Goal: Task Accomplishment & Management: Manage account settings

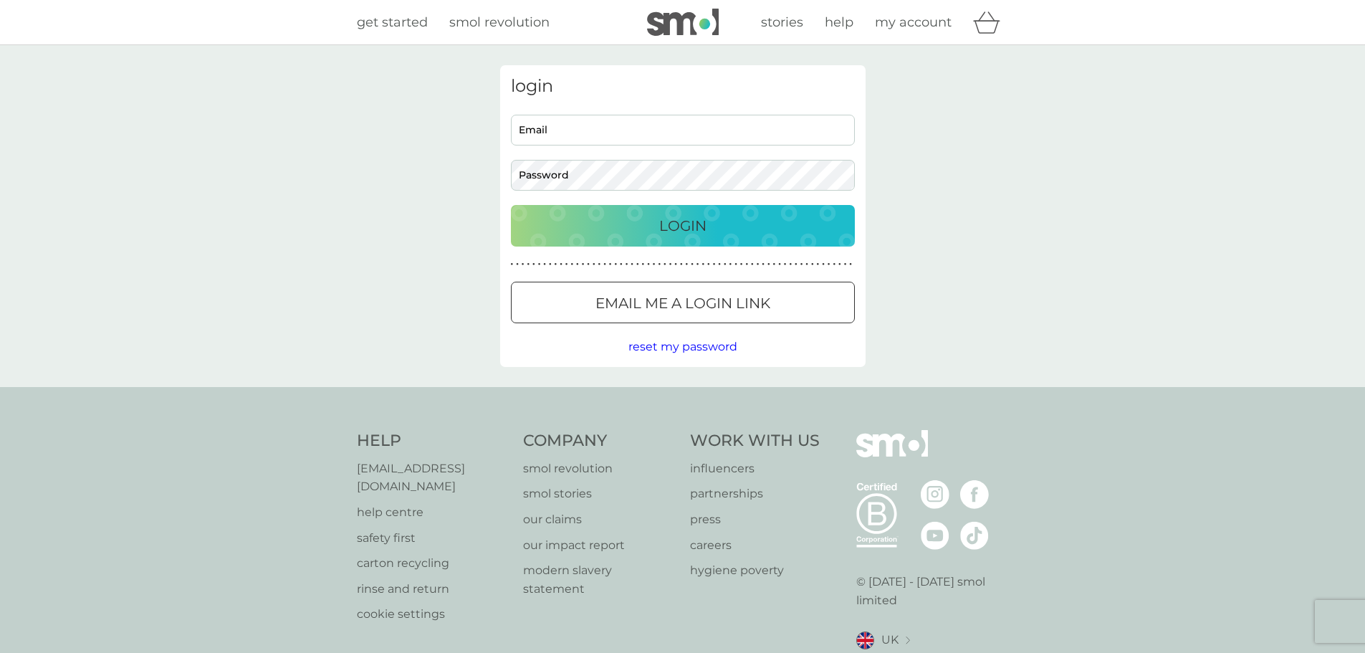
type input "[EMAIL_ADDRESS][DOMAIN_NAME]"
click at [626, 224] on div "Login" at bounding box center [682, 225] width 315 height 23
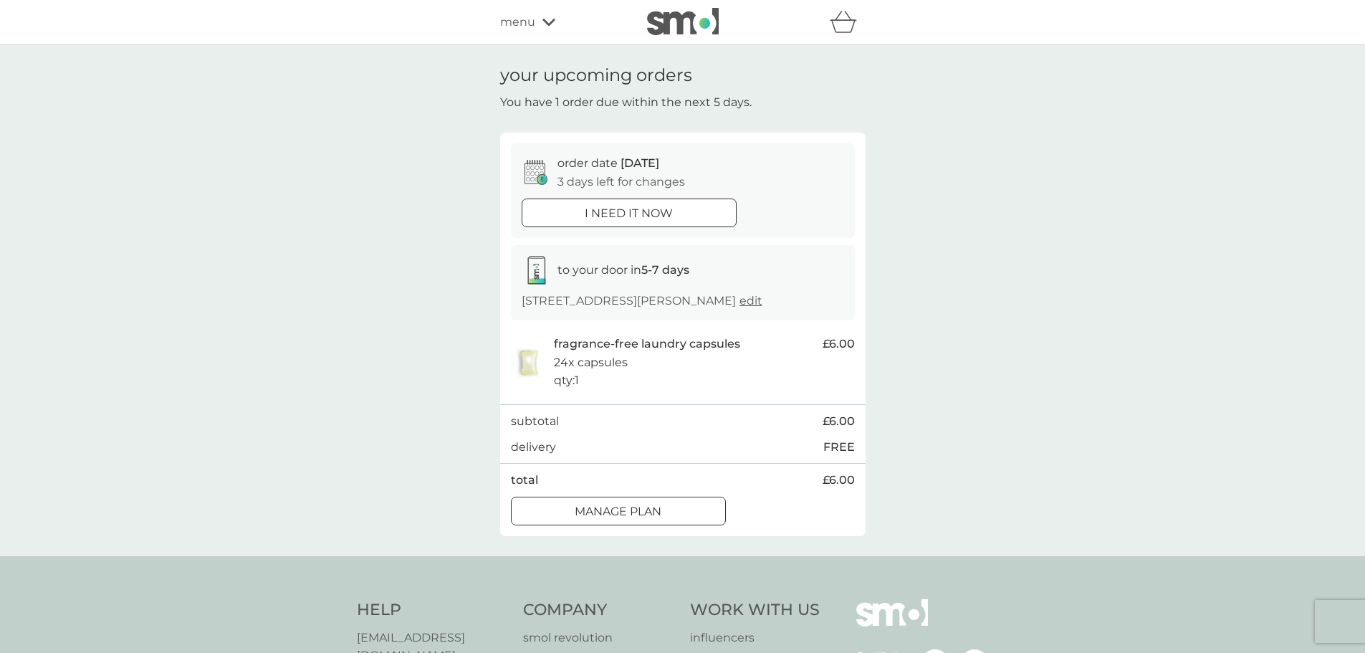
click at [739, 307] on span "edit" at bounding box center [750, 301] width 23 height 14
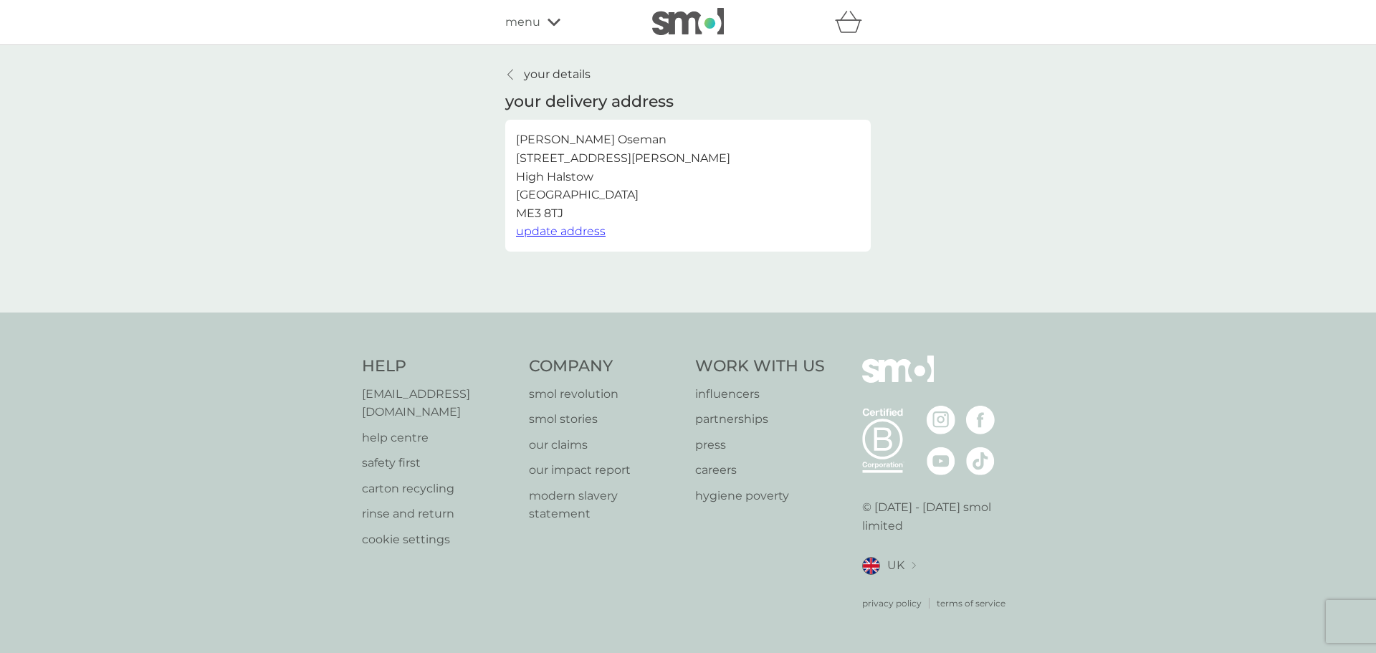
click at [512, 76] on icon at bounding box center [510, 74] width 6 height 11
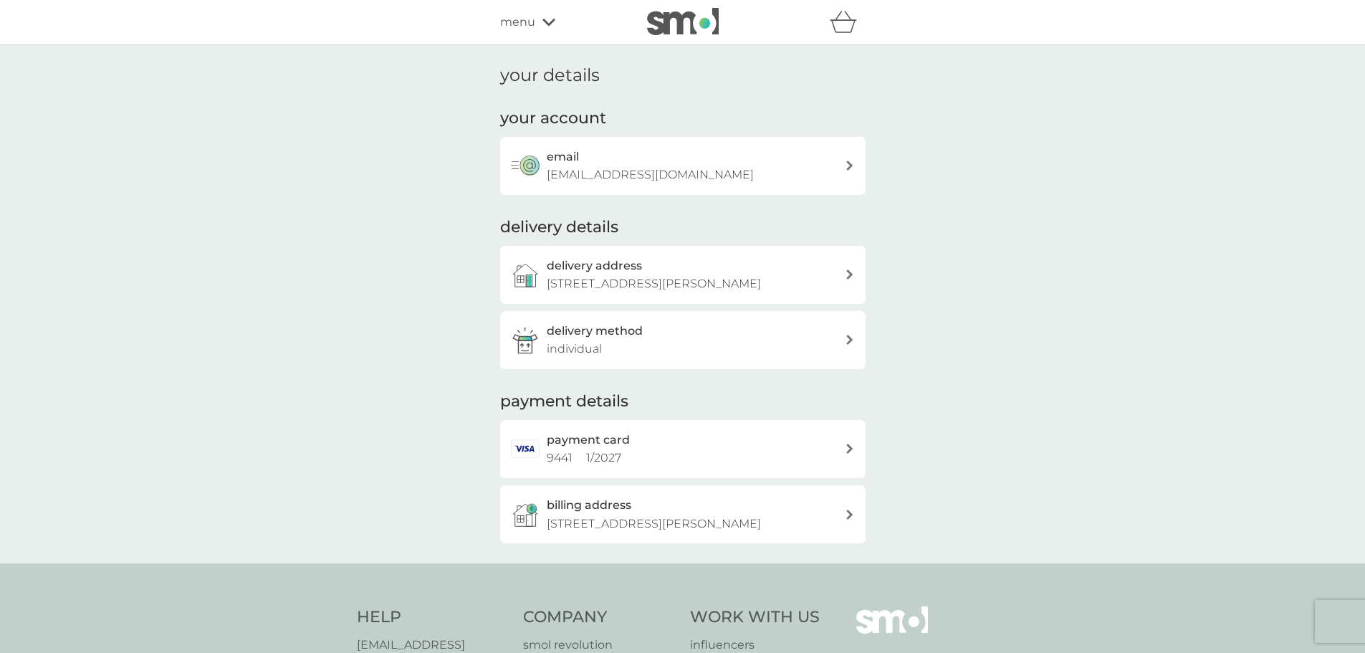
click at [555, 14] on div "menu" at bounding box center [561, 22] width 122 height 19
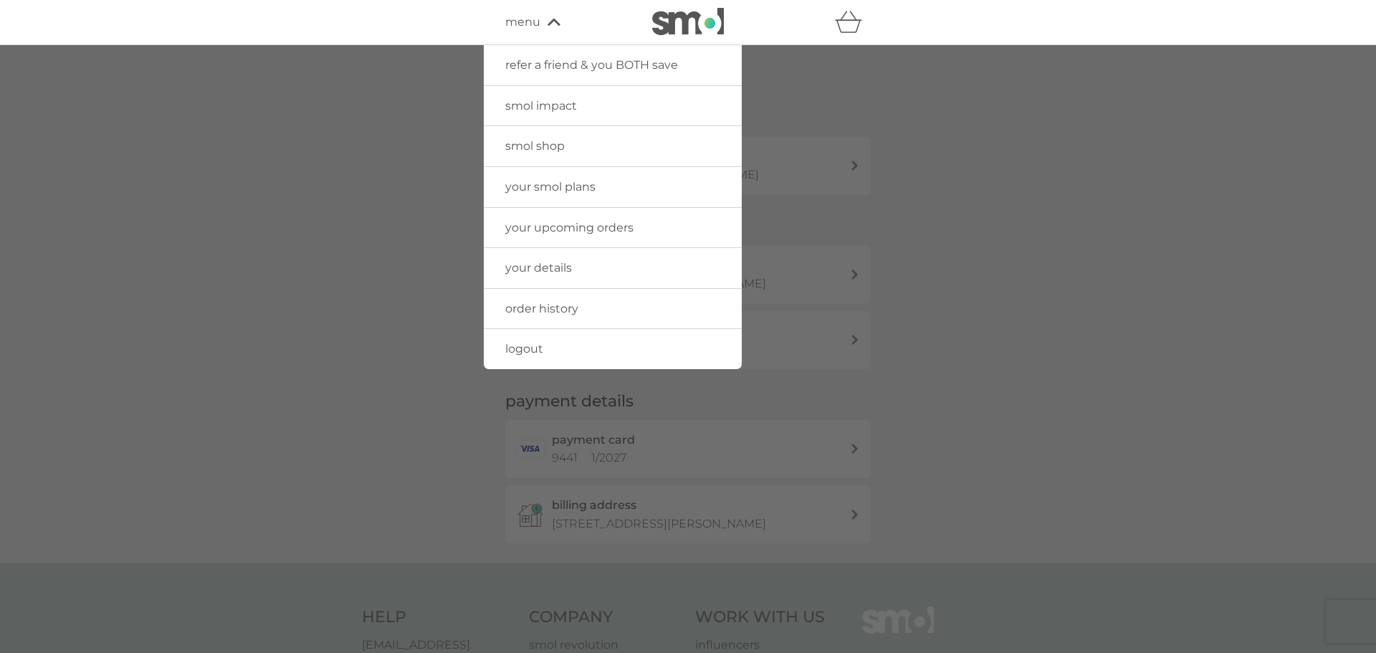
click at [1037, 287] on div at bounding box center [688, 371] width 1376 height 653
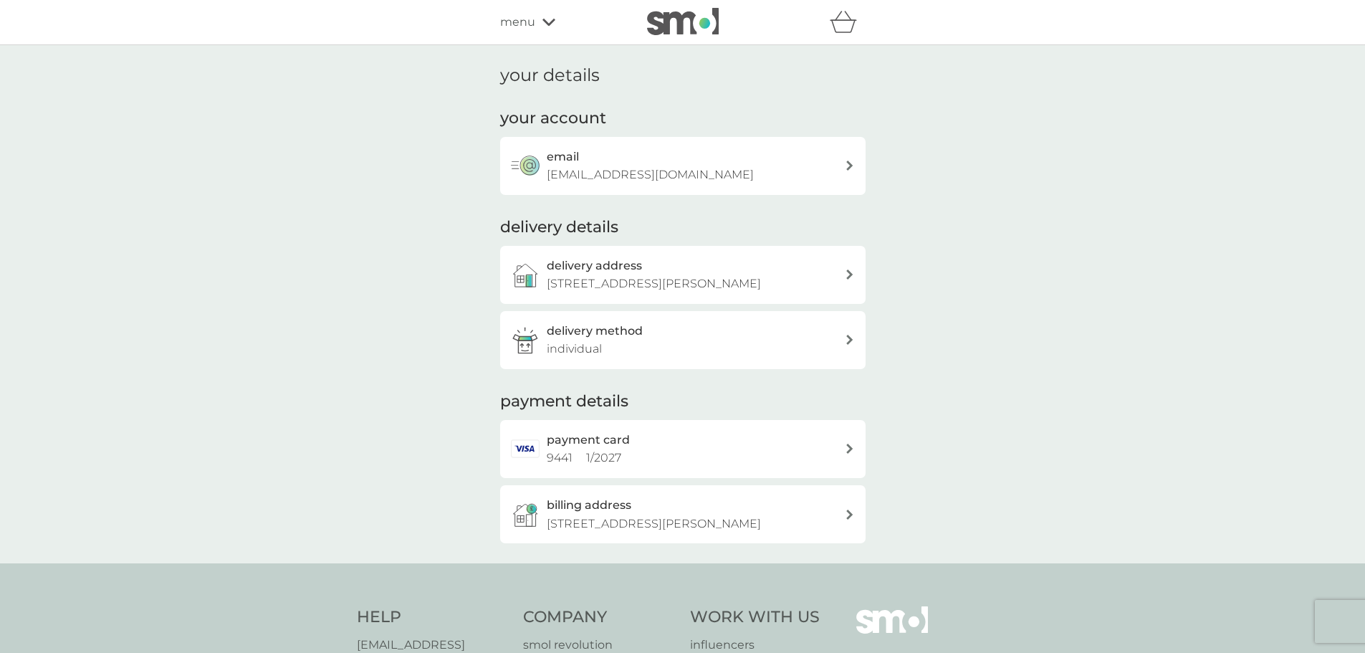
click at [582, 120] on h2 "your account" at bounding box center [553, 118] width 106 height 22
click at [569, 123] on h2 "your account" at bounding box center [553, 118] width 106 height 22
click at [647, 183] on p "[EMAIL_ADDRESS][DOMAIN_NAME]" at bounding box center [650, 174] width 207 height 19
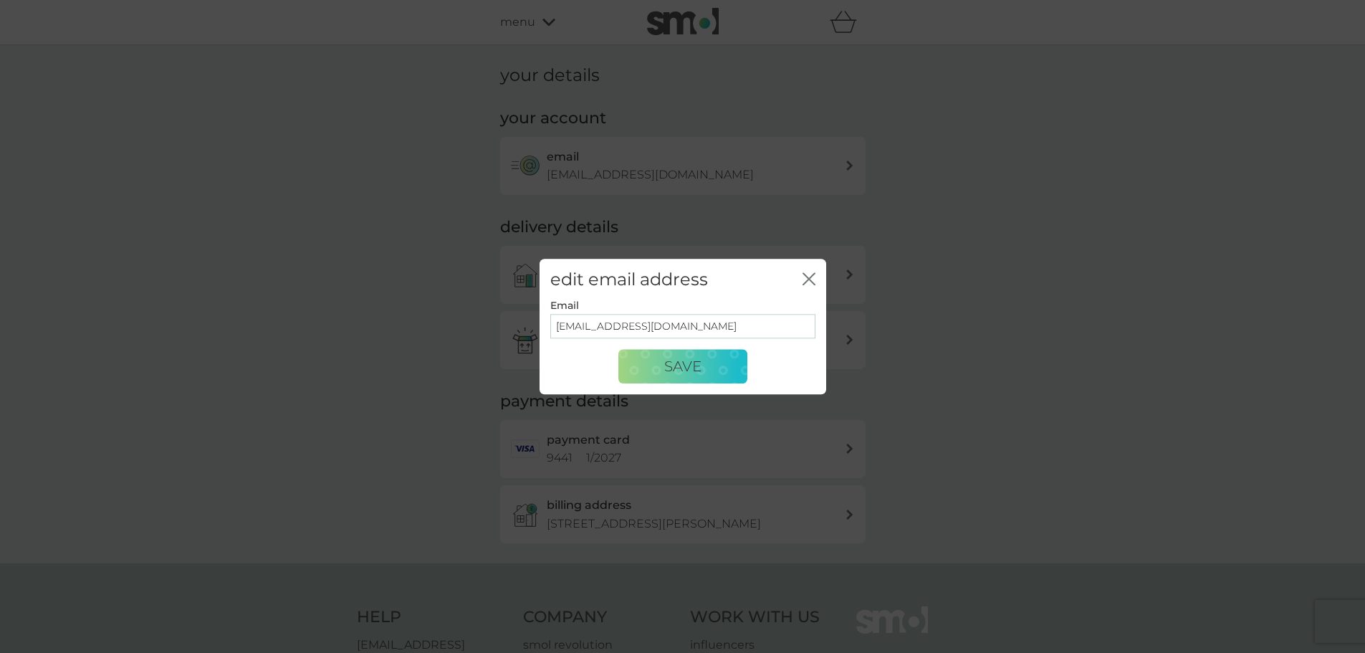
click at [810, 280] on icon "close" at bounding box center [812, 278] width 6 height 11
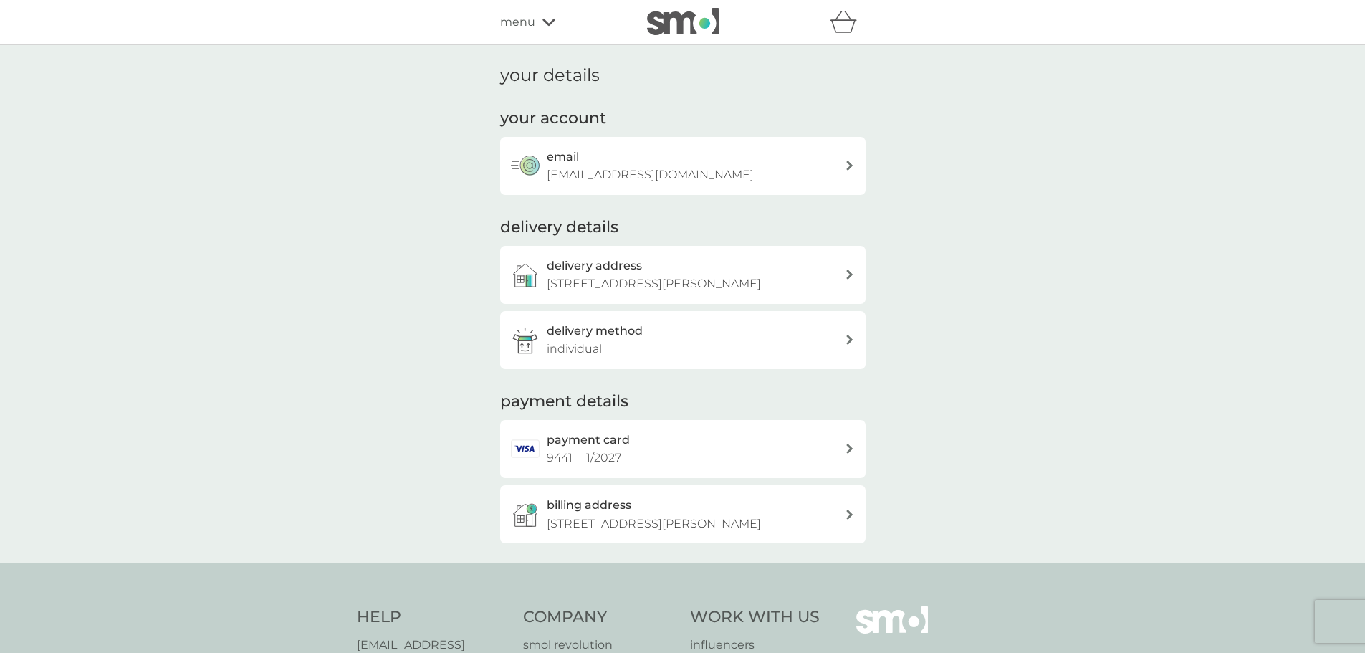
click at [550, 19] on icon at bounding box center [548, 22] width 13 height 9
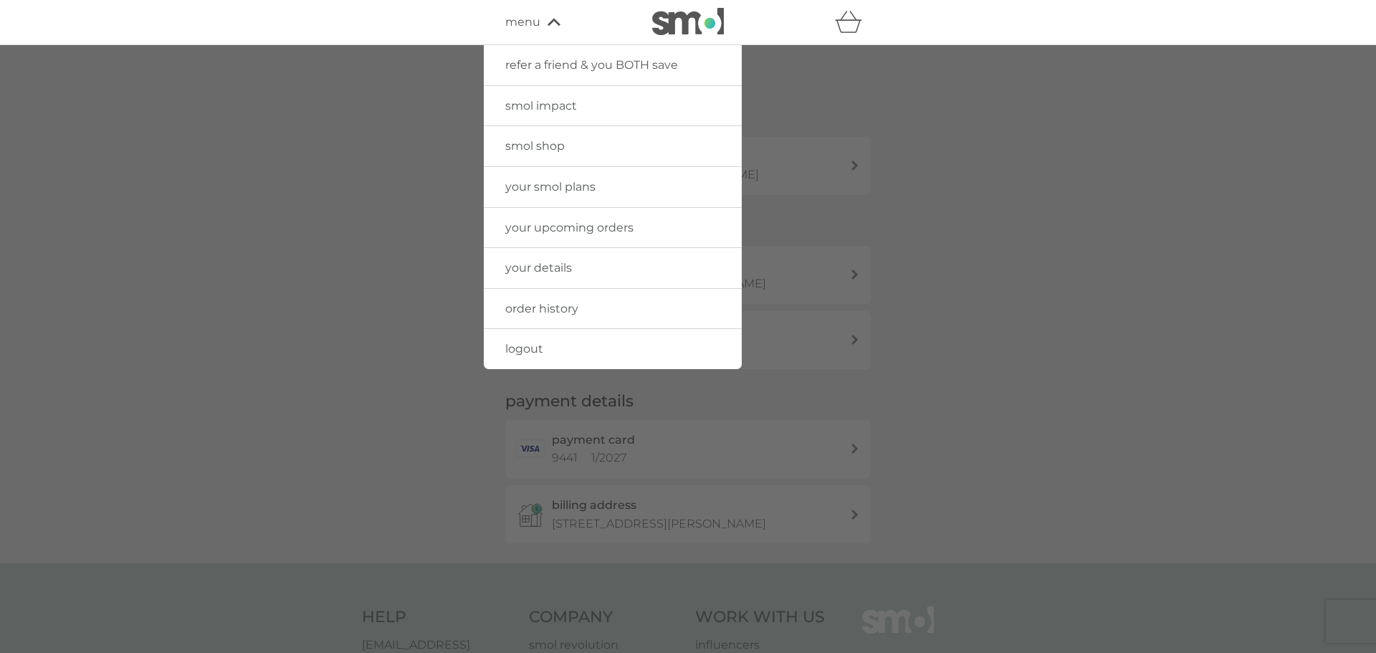
click at [549, 148] on span "smol shop" at bounding box center [534, 146] width 59 height 14
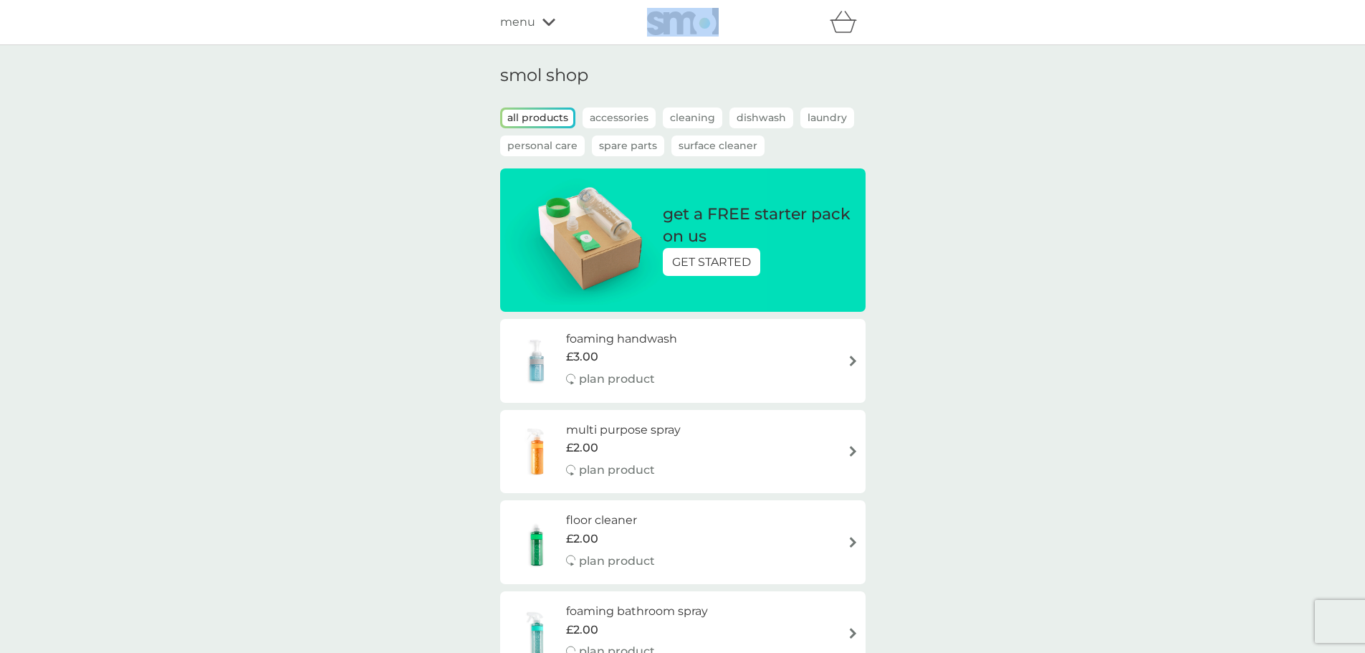
click at [547, 21] on icon at bounding box center [548, 22] width 13 height 9
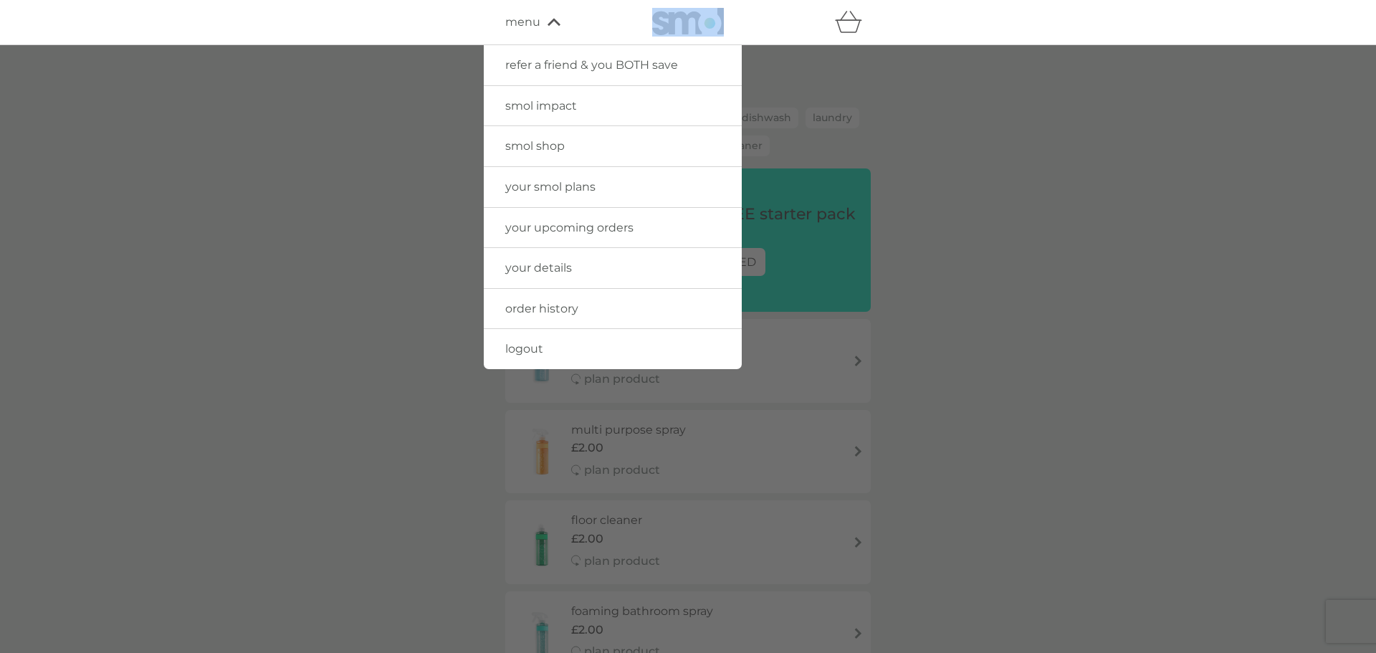
click at [577, 188] on span "your smol plans" at bounding box center [550, 187] width 90 height 14
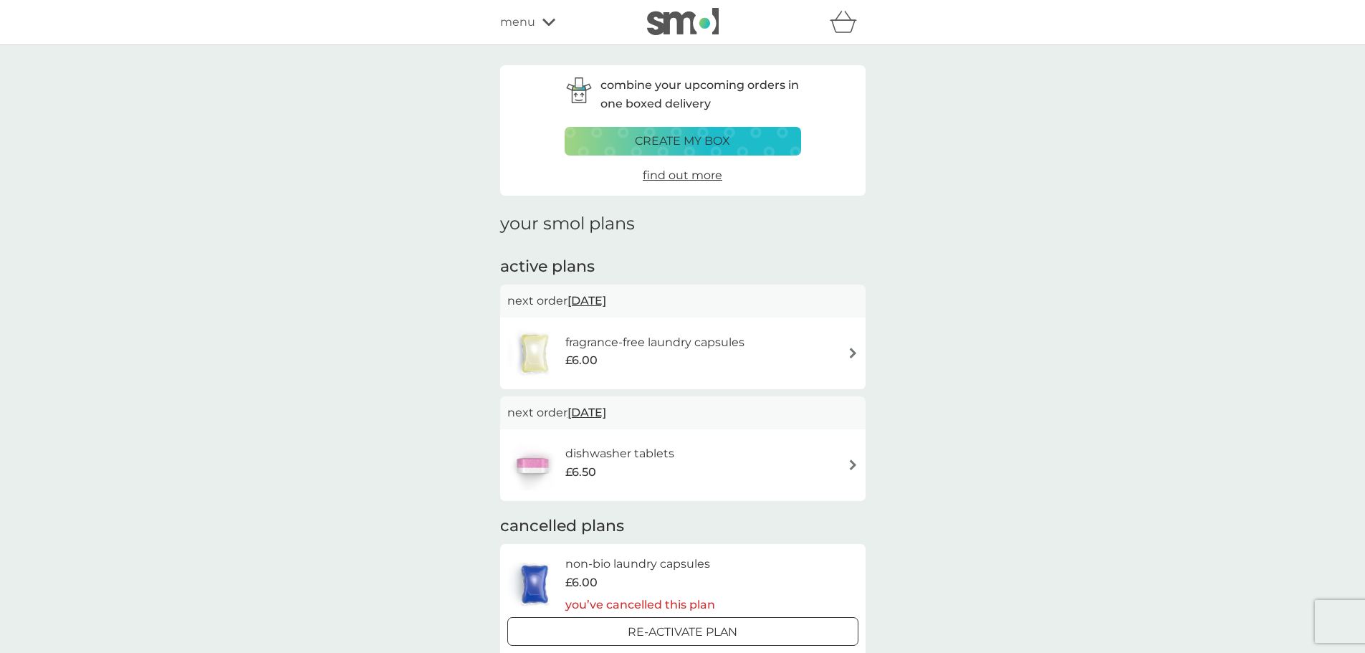
click at [771, 350] on div "fragrance-free laundry capsules £6.00" at bounding box center [682, 353] width 351 height 50
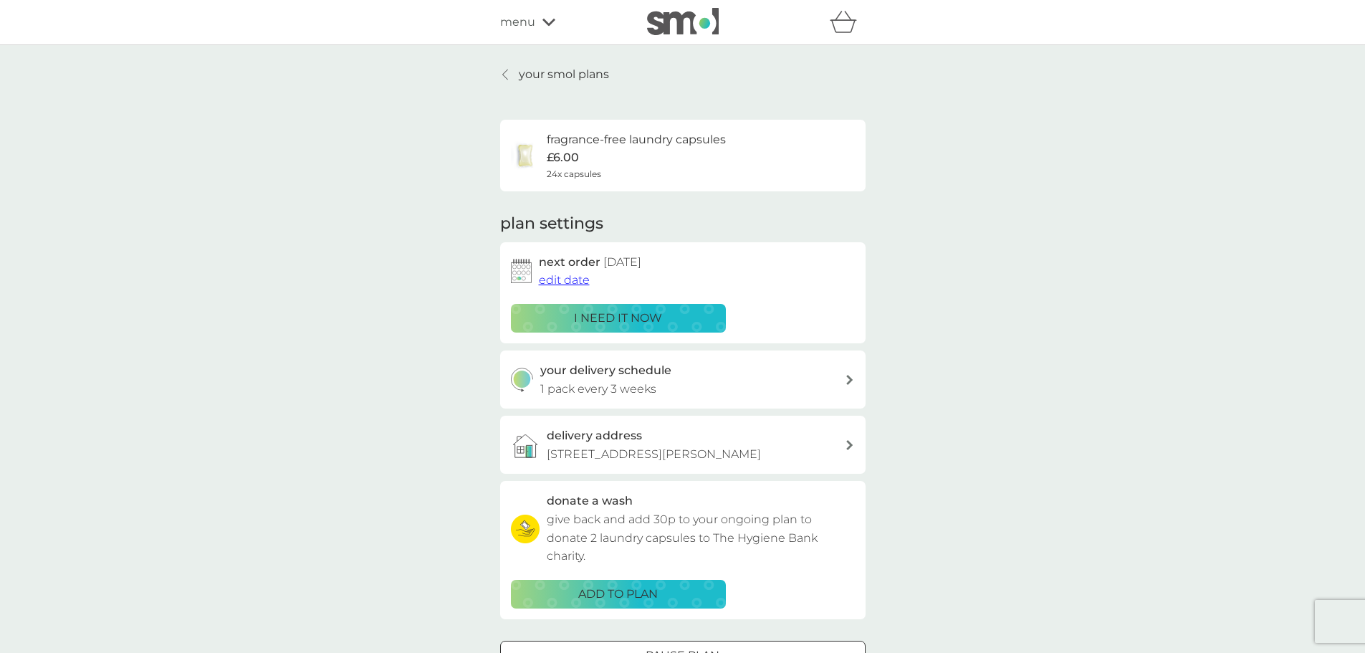
scroll to position [72, 0]
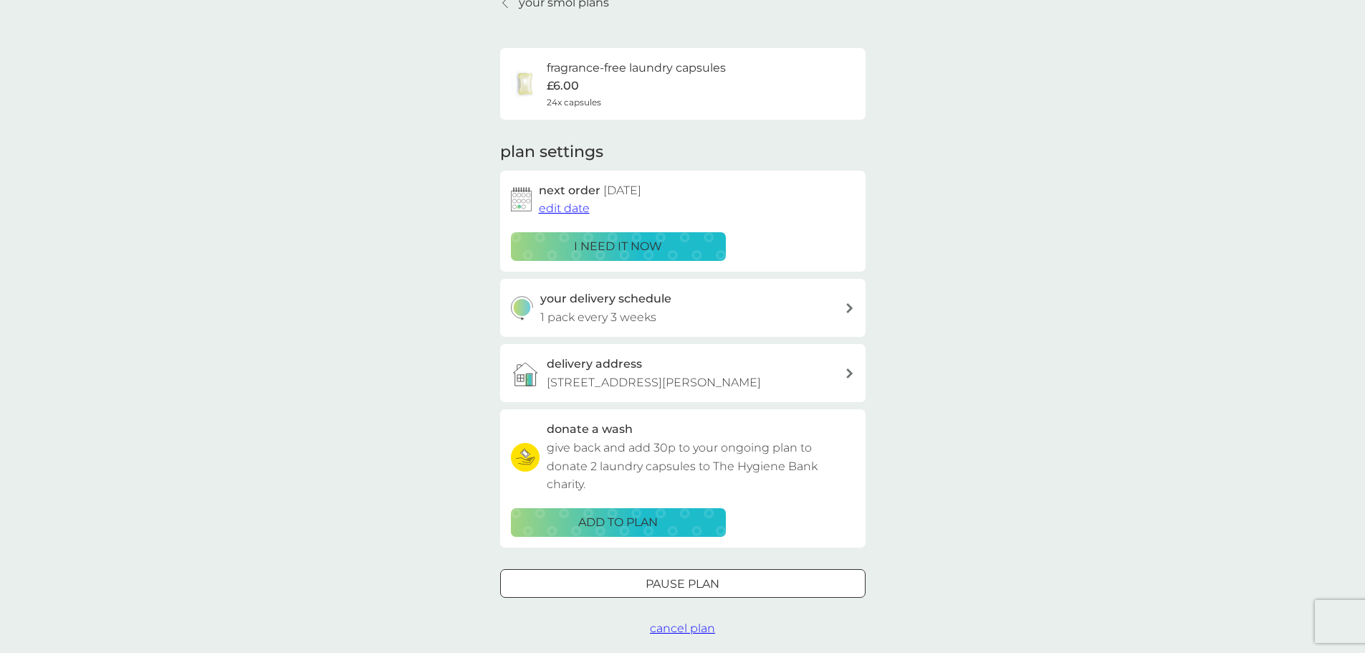
click at [572, 205] on span "edit date" at bounding box center [564, 208] width 51 height 14
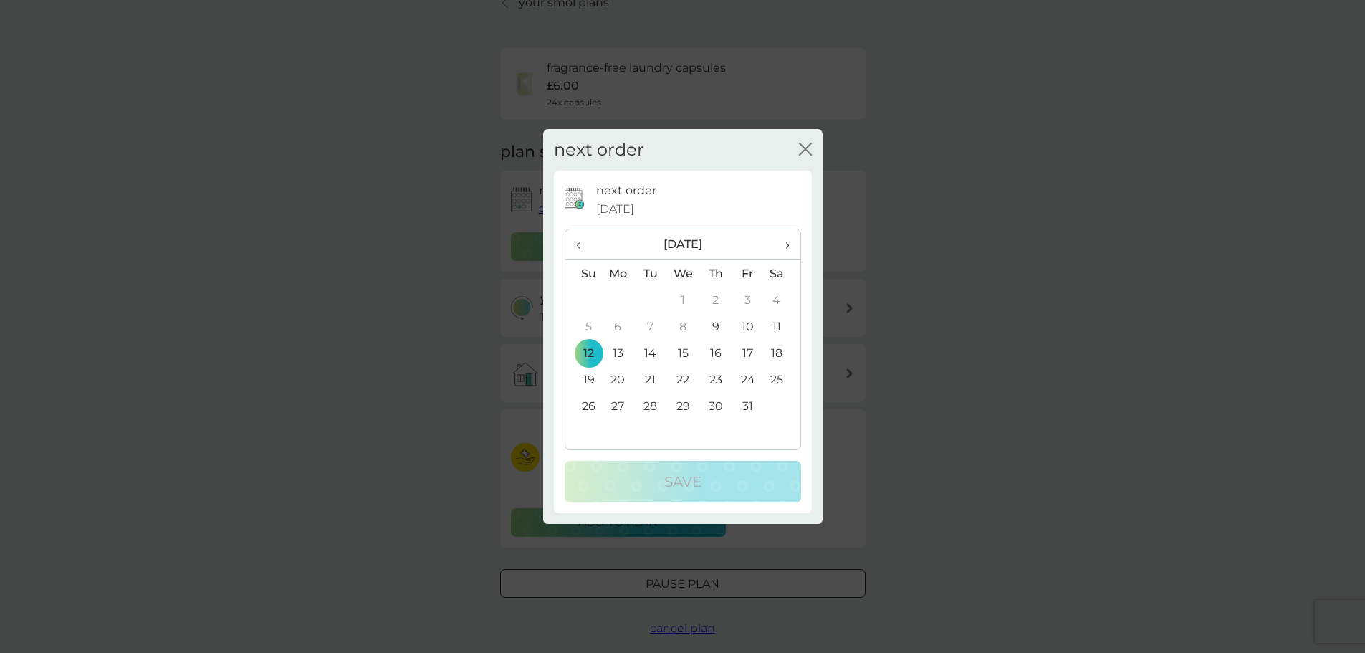
click at [804, 152] on icon "close" at bounding box center [805, 149] width 13 height 13
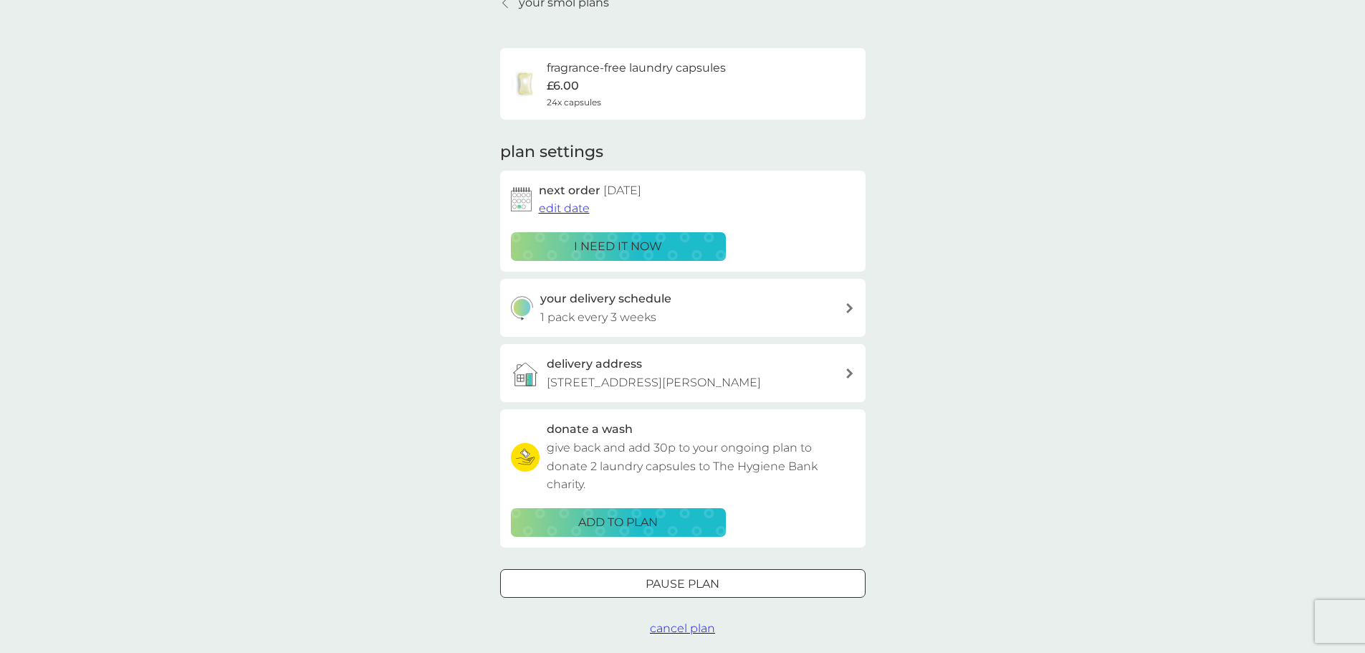
click at [576, 205] on span "edit date" at bounding box center [564, 208] width 51 height 14
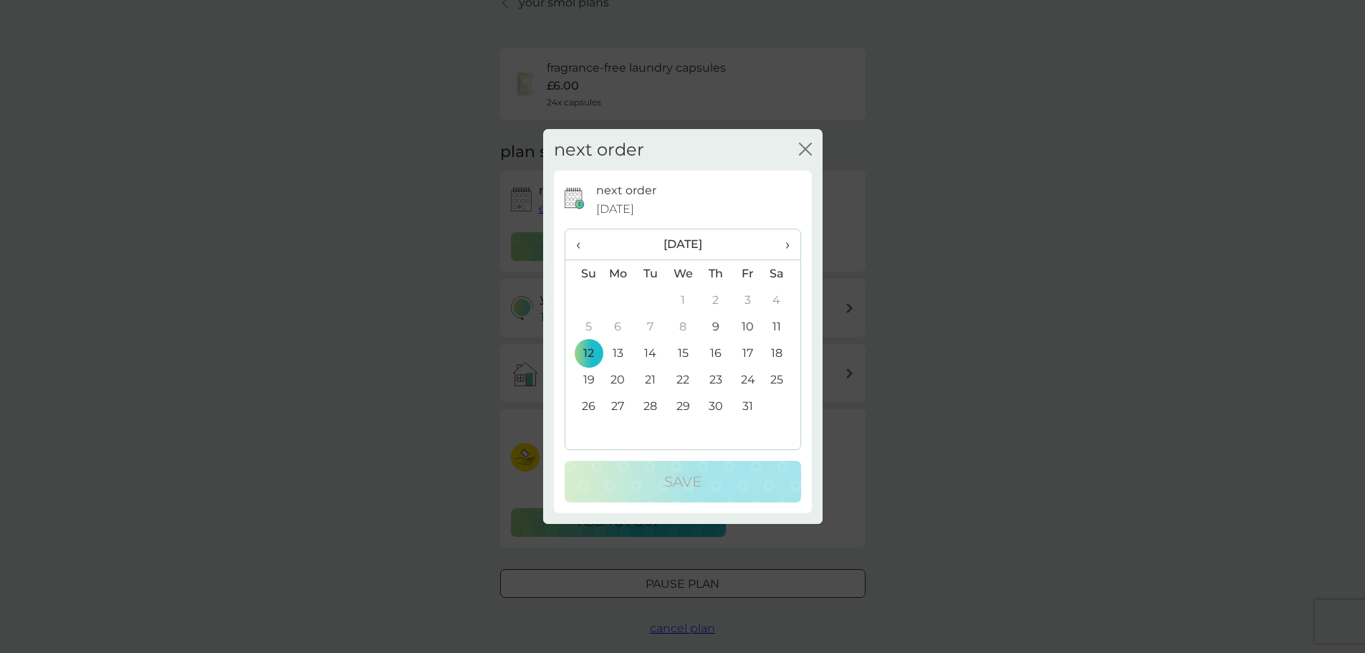
click at [789, 244] on span "›" at bounding box center [781, 244] width 14 height 30
click at [616, 325] on td "3" at bounding box center [618, 326] width 33 height 27
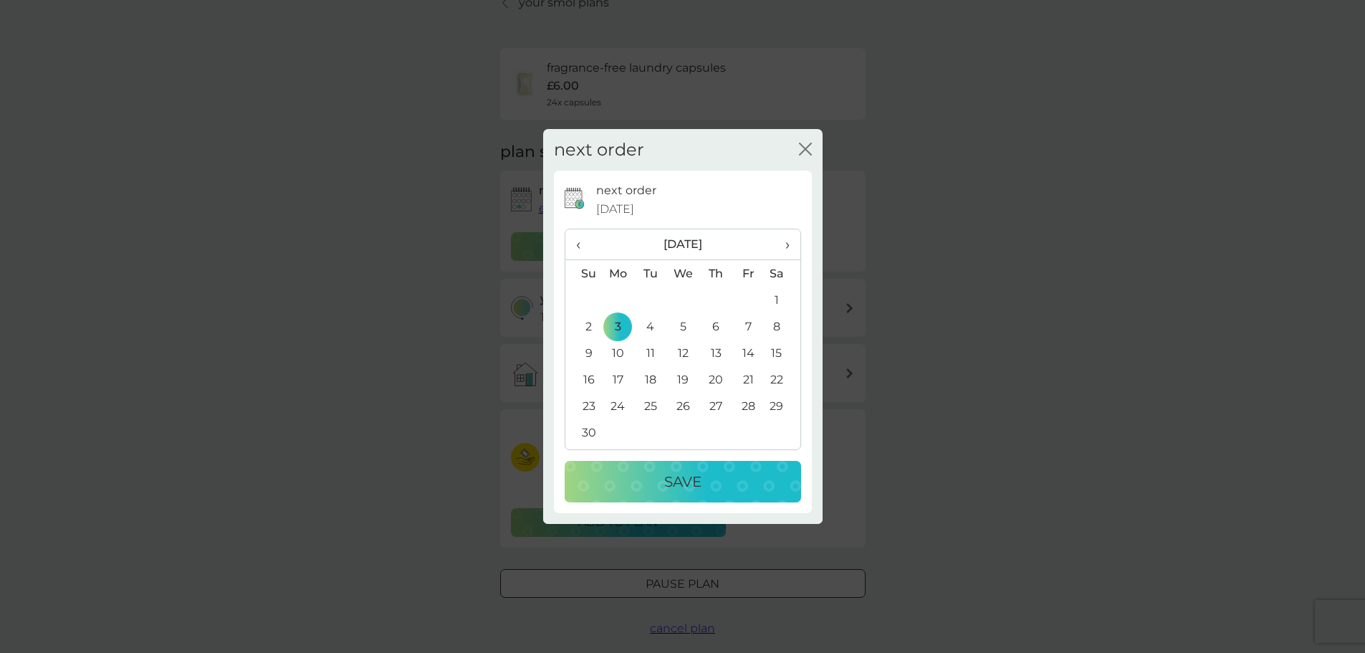
click at [579, 249] on span "‹" at bounding box center [583, 244] width 15 height 30
click at [750, 403] on td "31" at bounding box center [747, 406] width 32 height 27
click at [688, 477] on p "Save" at bounding box center [682, 481] width 37 height 23
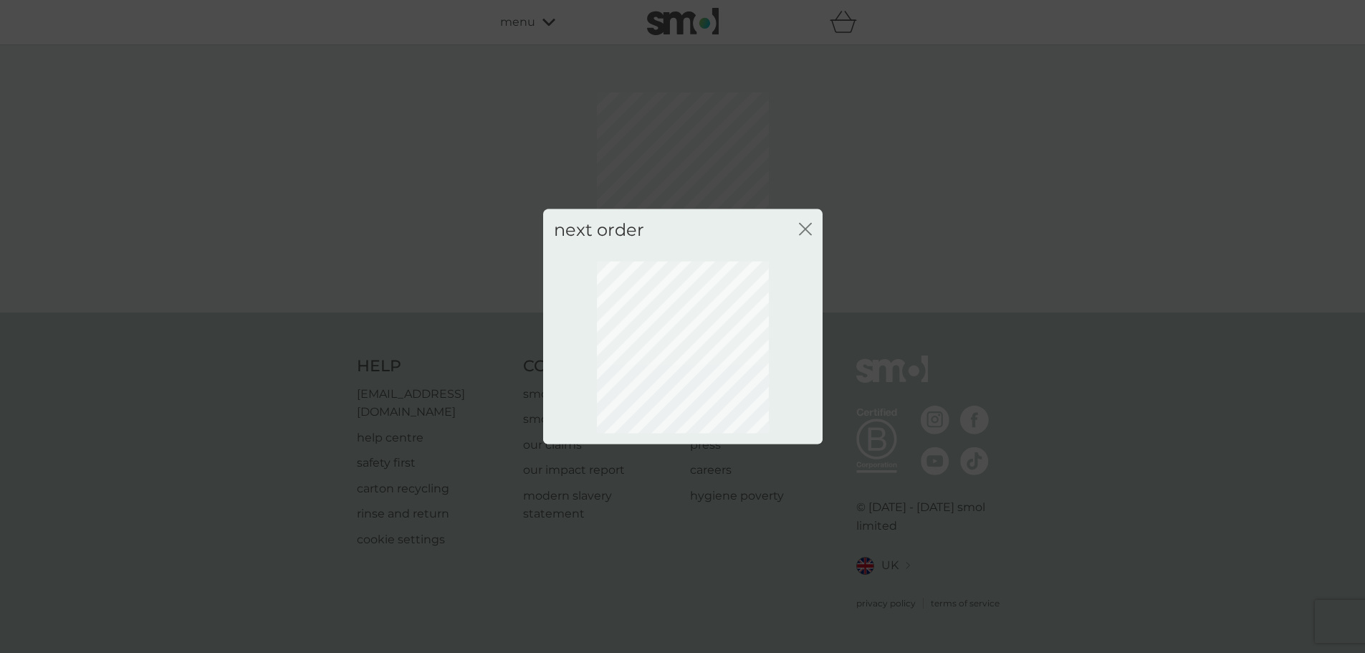
scroll to position [0, 0]
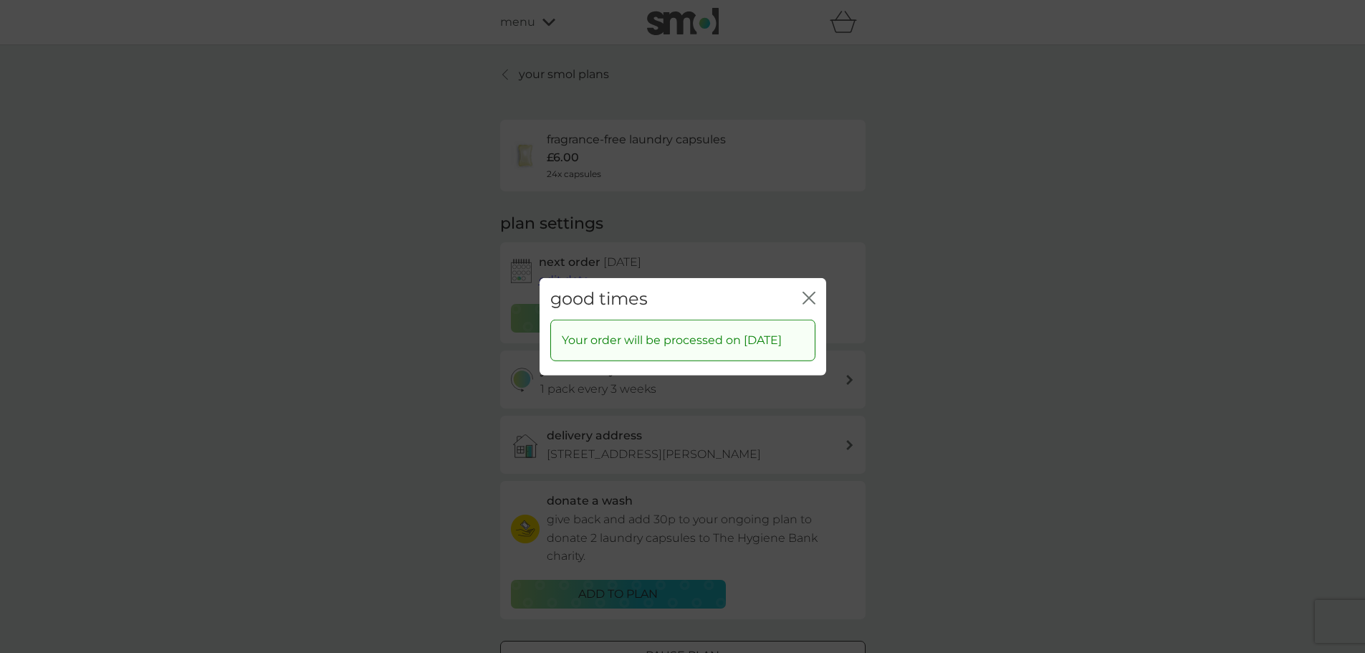
click at [810, 292] on icon "close" at bounding box center [812, 297] width 6 height 11
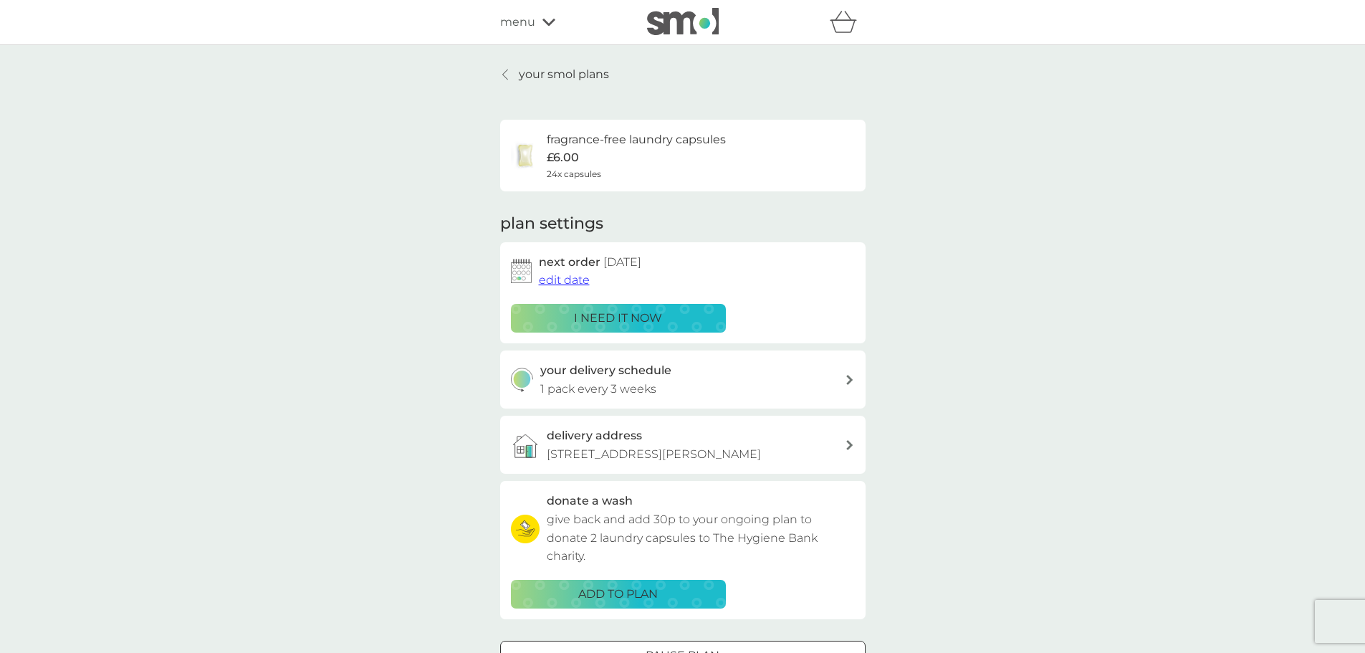
click at [509, 79] on div at bounding box center [506, 74] width 10 height 11
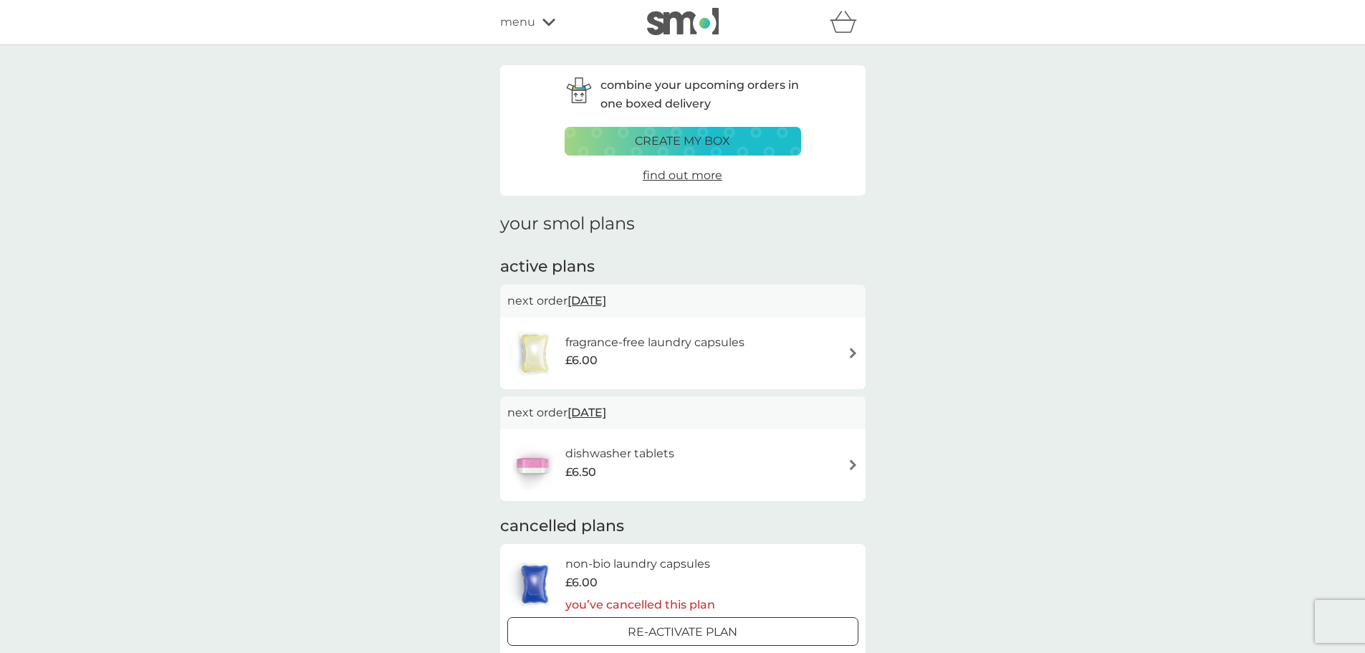
click at [850, 469] on img at bounding box center [853, 464] width 11 height 11
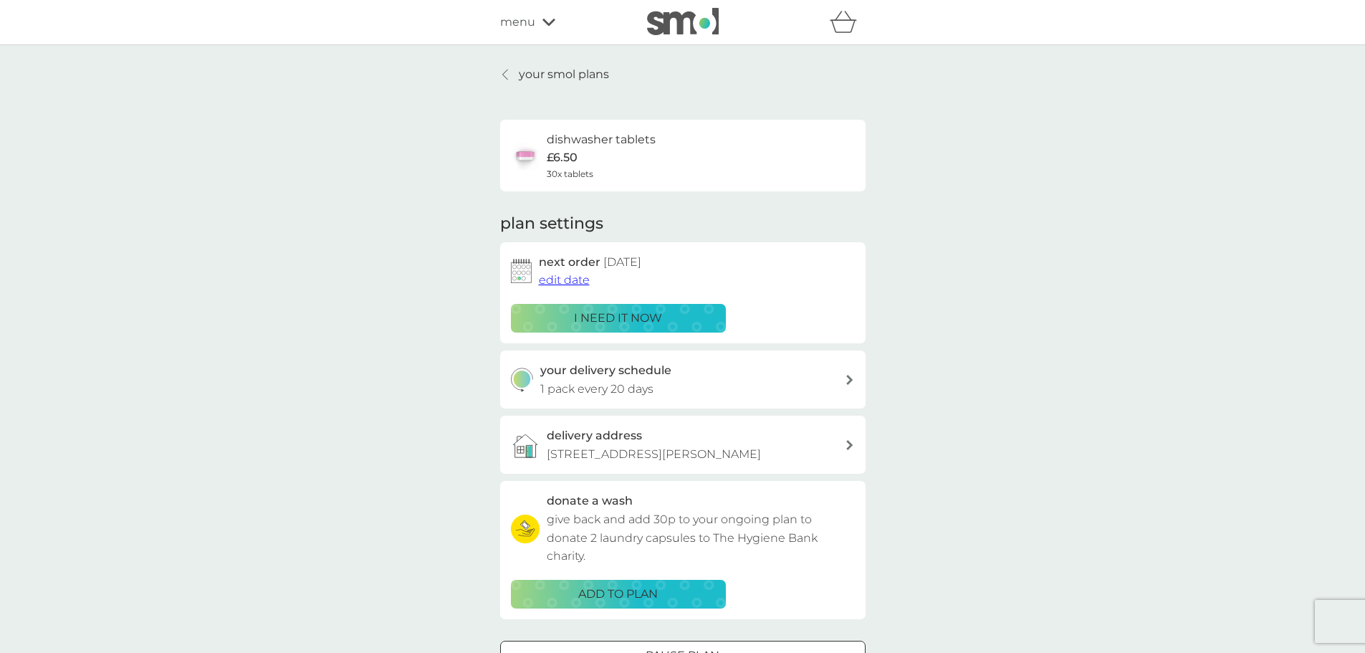
click at [508, 77] on div at bounding box center [506, 74] width 10 height 11
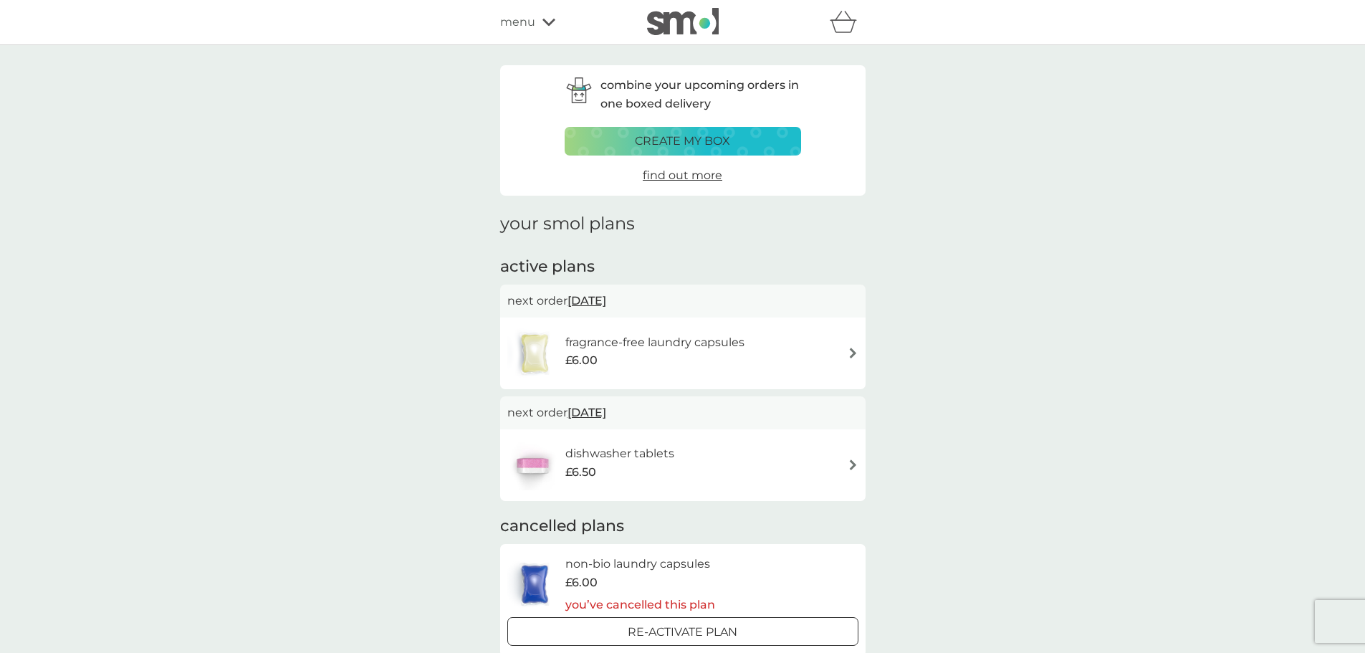
click at [547, 21] on icon at bounding box center [548, 22] width 13 height 9
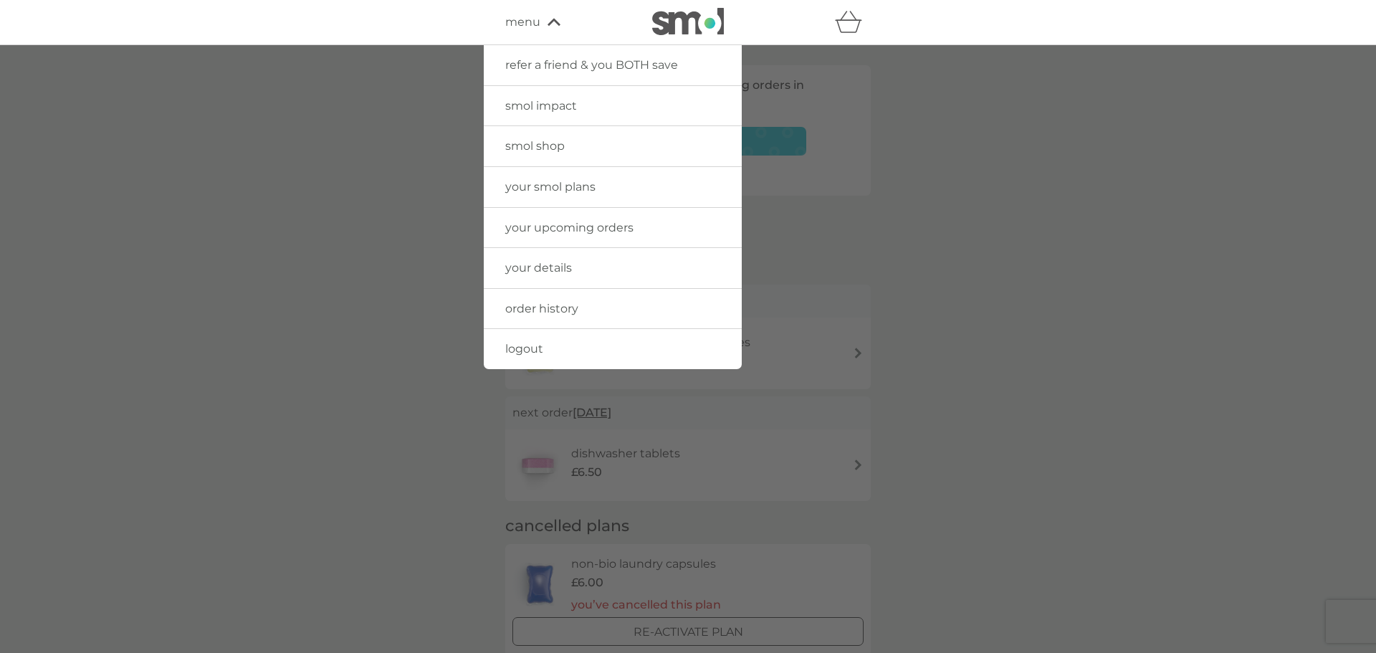
click at [541, 349] on span "logout" at bounding box center [524, 349] width 38 height 14
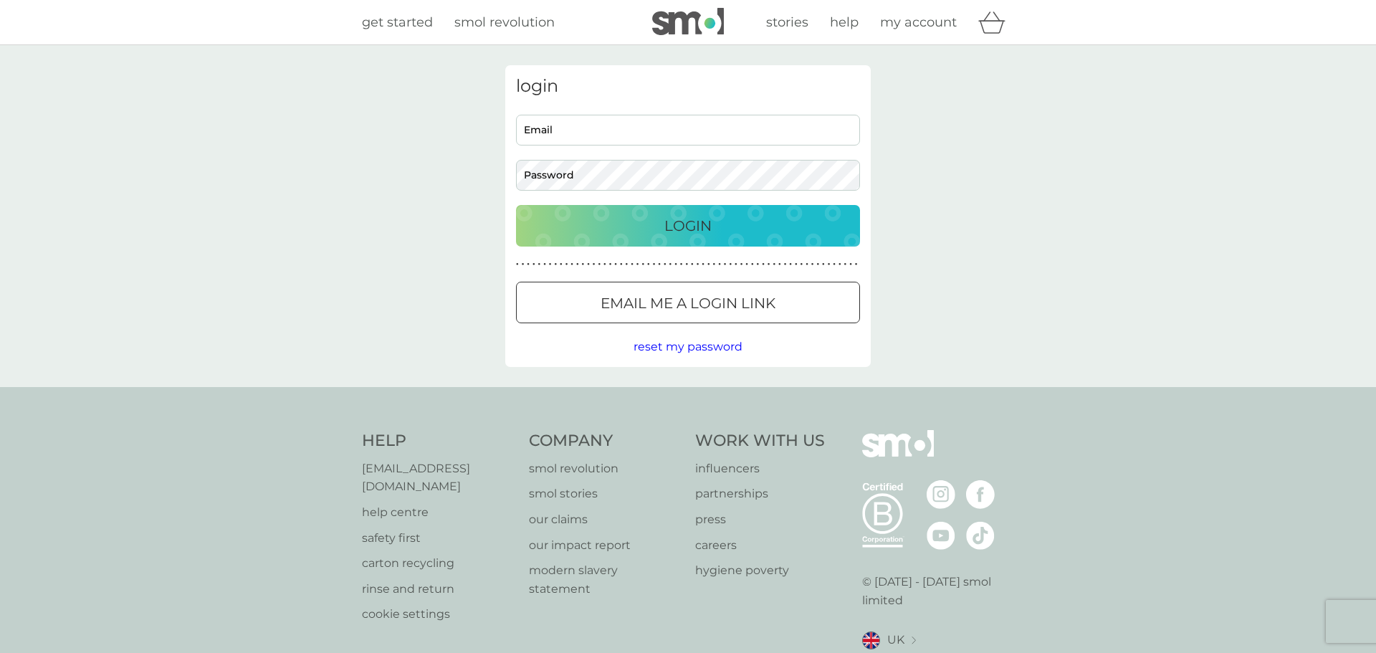
type input "[EMAIL_ADDRESS][DOMAIN_NAME]"
